Goal: Information Seeking & Learning: Learn about a topic

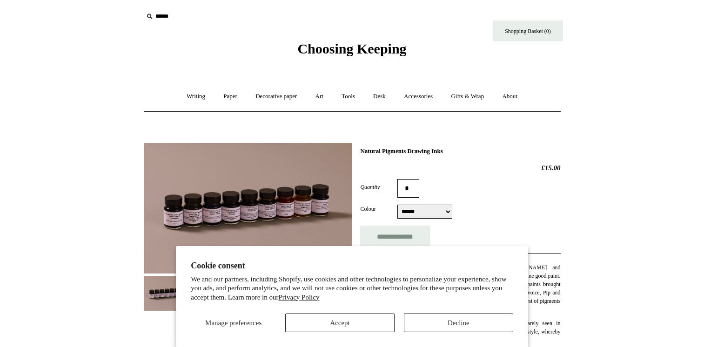
select select "******"
click at [374, 328] on button "Accept" at bounding box center [339, 323] width 109 height 19
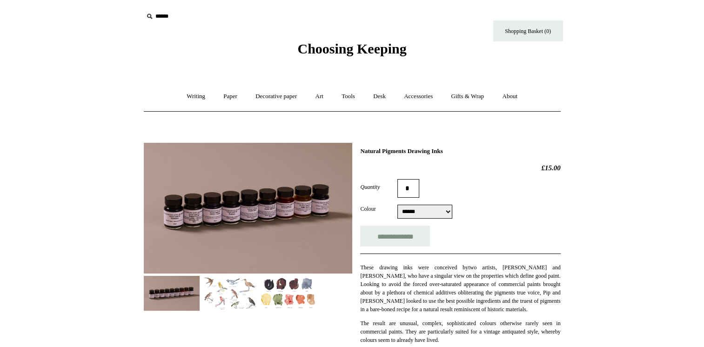
click at [311, 292] on img at bounding box center [288, 293] width 56 height 35
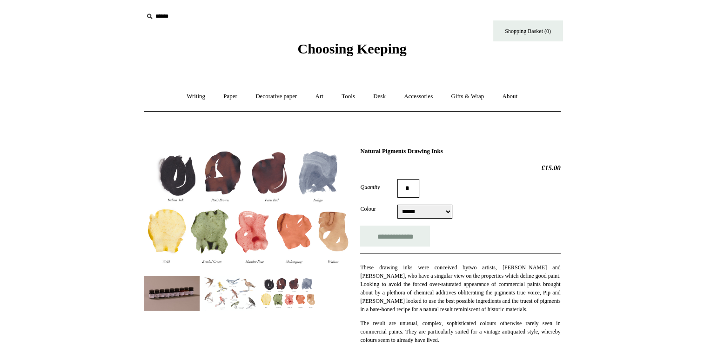
click at [440, 273] on span "two artists, [PERSON_NAME] and [PERSON_NAME], who have a singular view on the p…" at bounding box center [460, 288] width 200 height 48
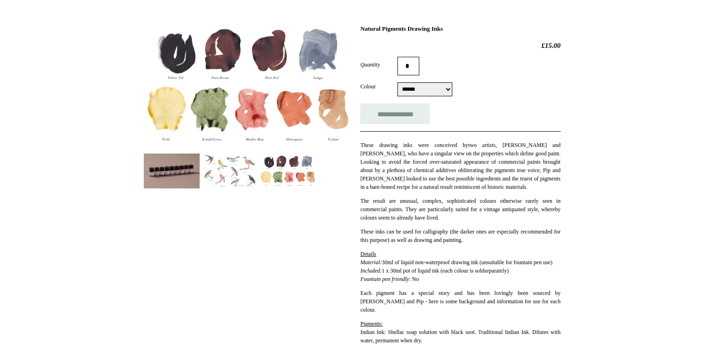
scroll to position [123, 0]
click at [161, 167] on img at bounding box center [172, 170] width 56 height 35
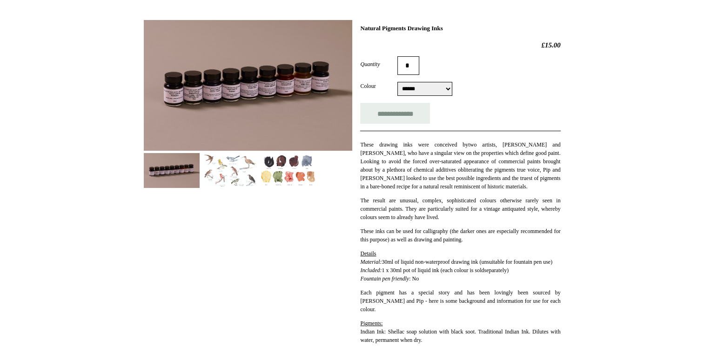
click at [394, 241] on span "These inks can be used for calligraphy (the darker ones are especially recommen…" at bounding box center [460, 235] width 200 height 15
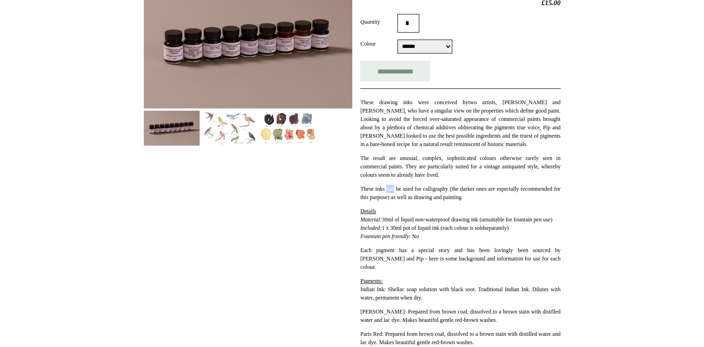
scroll to position [166, 0]
click at [405, 230] on span "Details Material: 30ml of liquid non-waterproof drawing ink (unsuitable for fou…" at bounding box center [456, 219] width 192 height 23
drag, startPoint x: 405, startPoint y: 230, endPoint x: 412, endPoint y: 247, distance: 18.8
click at [412, 240] on p "Details Material: 30ml of liquid non-waterproof drawing ink (unsuitable for fou…" at bounding box center [460, 224] width 200 height 34
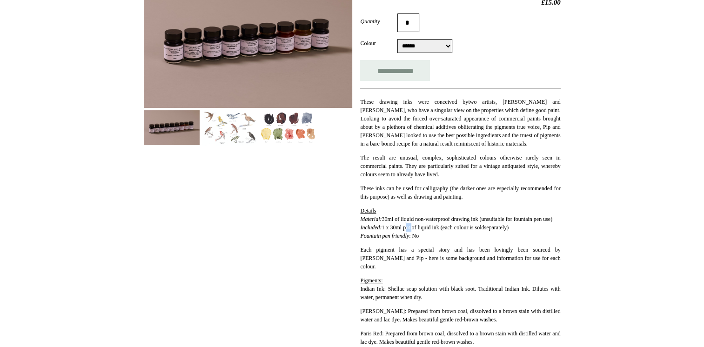
click at [412, 240] on p "Details Material: 30ml of liquid non-waterproof drawing ink (unsuitable for fou…" at bounding box center [460, 224] width 200 height 34
drag, startPoint x: 412, startPoint y: 247, endPoint x: 432, endPoint y: 245, distance: 19.7
click at [432, 231] on span "Details Material: 30ml of liquid non-waterproof drawing ink (unsuitable for fou…" at bounding box center [456, 219] width 192 height 23
drag, startPoint x: 432, startPoint y: 245, endPoint x: 415, endPoint y: 242, distance: 17.0
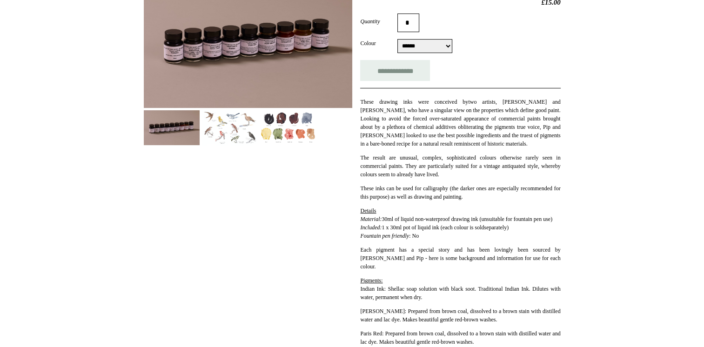
click at [415, 231] on span "Details Material: 30ml of liquid non-waterproof drawing ink (unsuitable for fou…" at bounding box center [456, 219] width 192 height 23
drag, startPoint x: 415, startPoint y: 242, endPoint x: 443, endPoint y: 245, distance: 28.1
click at [443, 231] on span "Details Material: 30ml of liquid non-waterproof drawing ink (unsuitable for fou…" at bounding box center [456, 219] width 192 height 23
drag, startPoint x: 443, startPoint y: 245, endPoint x: 452, endPoint y: 245, distance: 8.8
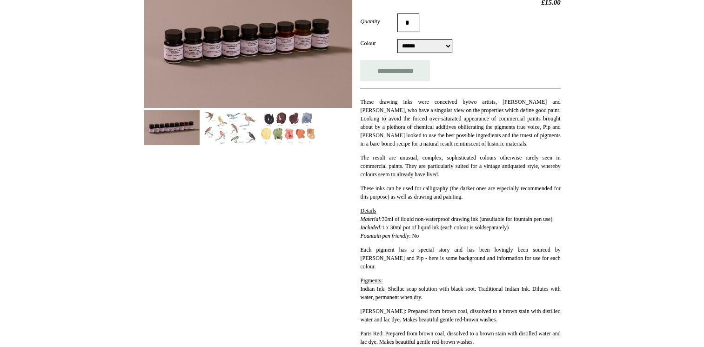
click at [452, 231] on span "Details Material: 30ml of liquid non-waterproof drawing ink (unsuitable for fou…" at bounding box center [456, 219] width 192 height 23
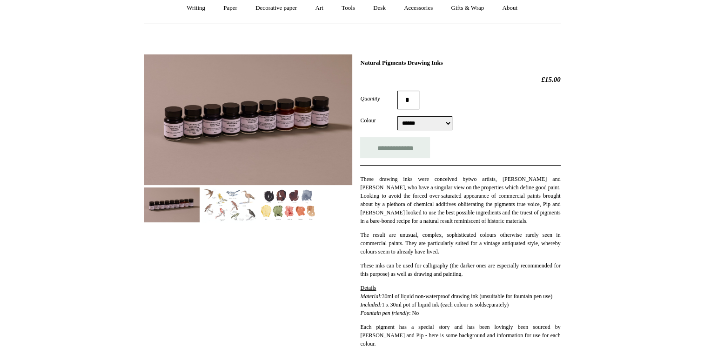
scroll to position [87, 0]
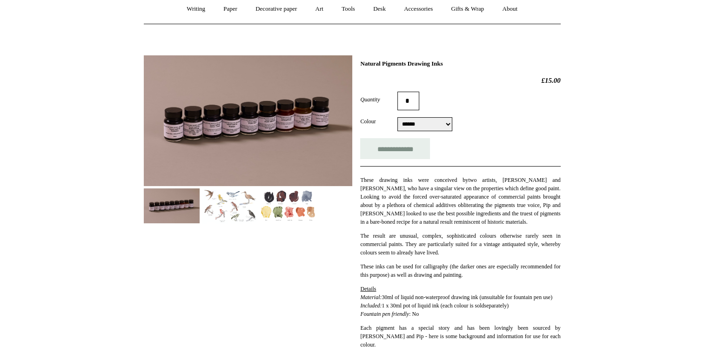
click at [157, 205] on img at bounding box center [172, 205] width 56 height 35
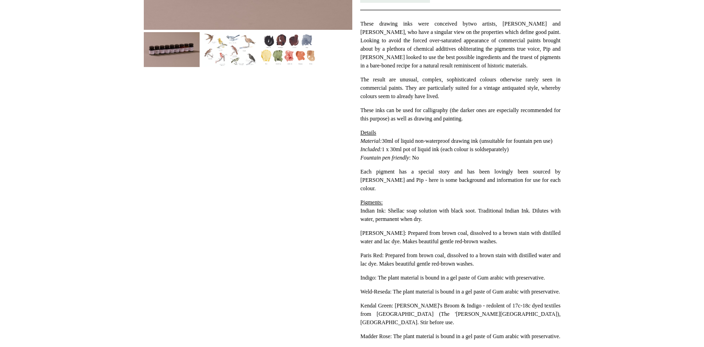
scroll to position [245, 0]
click at [367, 323] on div "These drawing inks were conceived by two artists, [PERSON_NAME] and [PERSON_NAM…" at bounding box center [460, 188] width 200 height 359
drag, startPoint x: 367, startPoint y: 323, endPoint x: 466, endPoint y: 209, distance: 150.7
click at [466, 209] on p "Pigments: Indian Ink: Shellac soap solution with black soot. Traditional Indian…" at bounding box center [460, 209] width 200 height 25
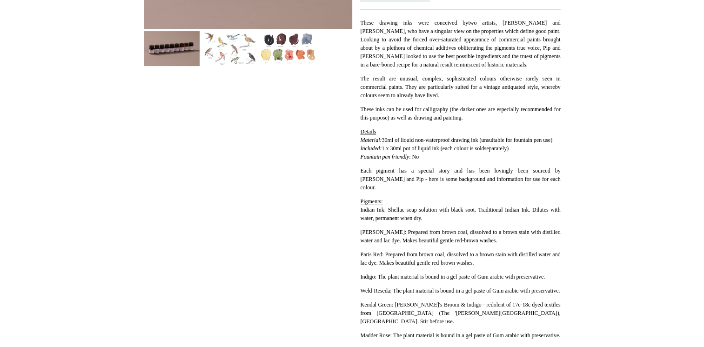
click at [394, 160] on em "Fountain pen friendly" at bounding box center [384, 157] width 49 height 7
click at [194, 194] on div "**********" at bounding box center [352, 135] width 417 height 488
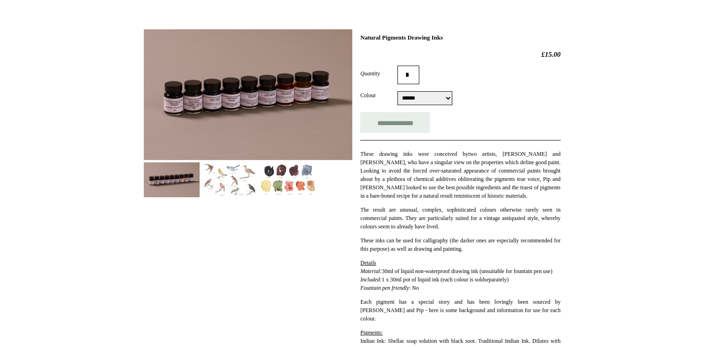
scroll to position [113, 0]
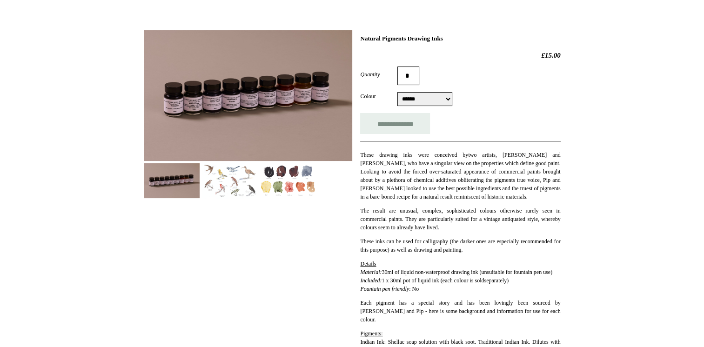
click at [308, 185] on img at bounding box center [288, 180] width 56 height 35
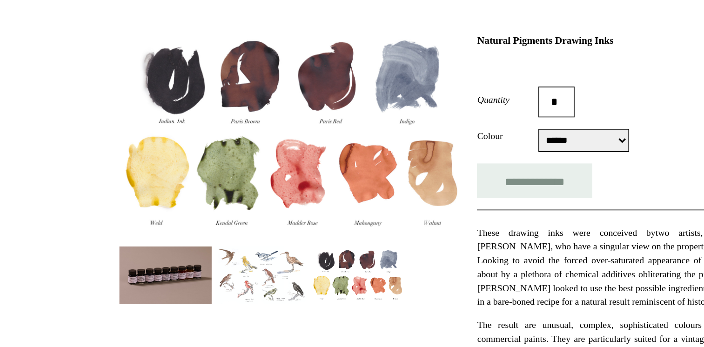
scroll to position [88, 0]
